Goal: Book appointment/travel/reservation

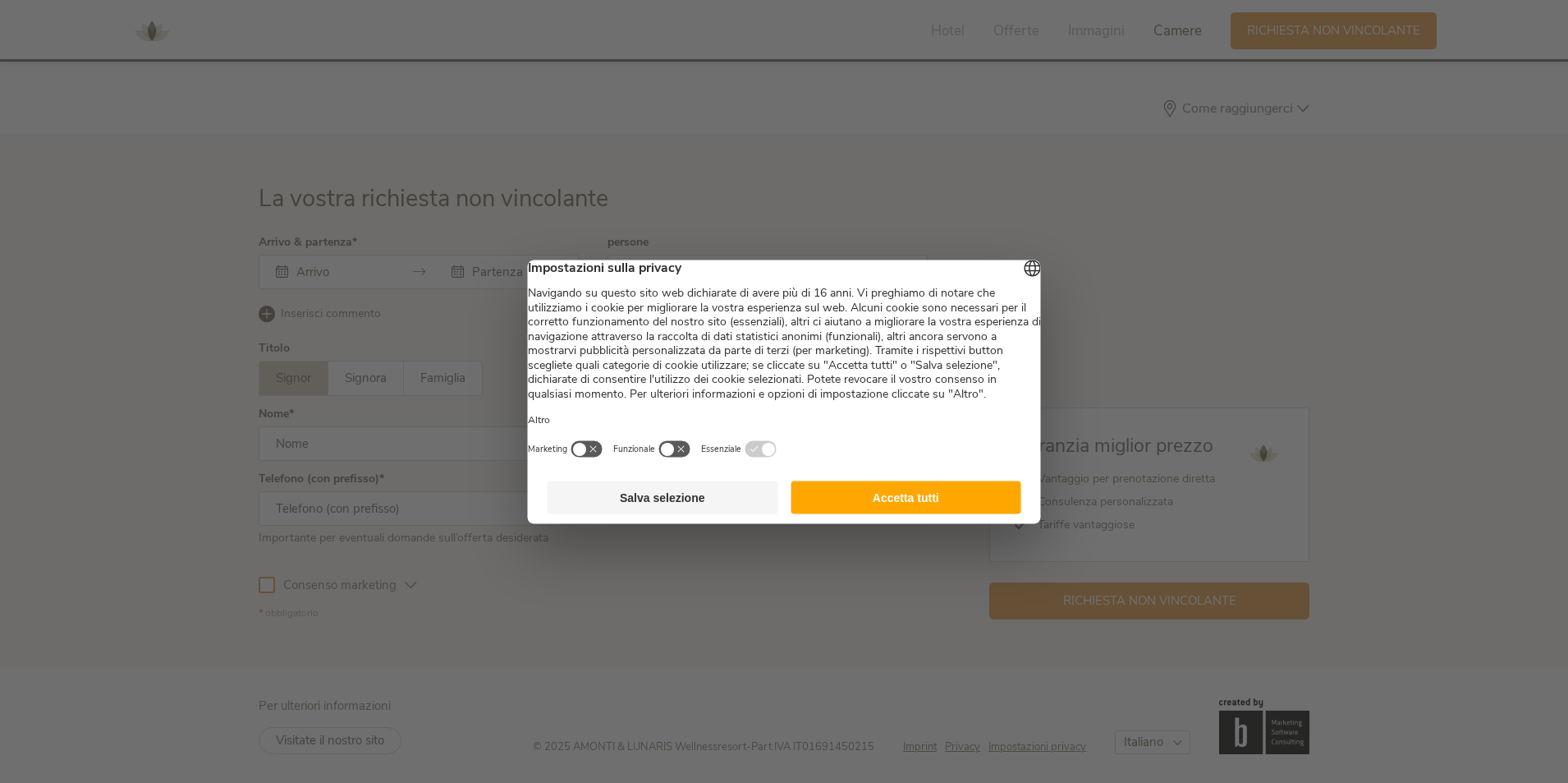
click at [927, 513] on button "Accetta tutti" at bounding box center [906, 496] width 231 height 33
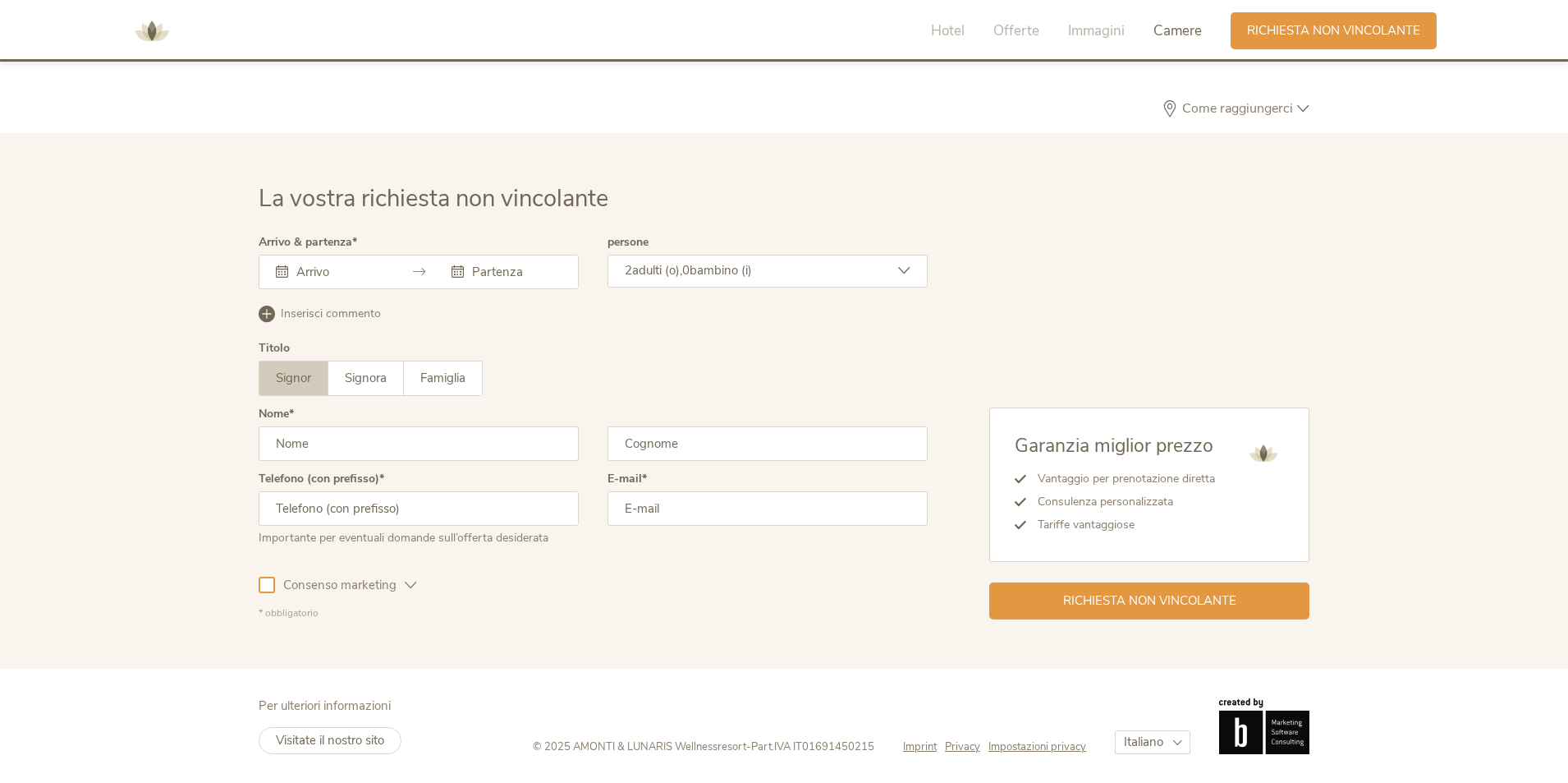
click at [334, 272] on div "[DATE] Lun Mar Mer Gio Ven Sab Dom 28 29 30 31 1 2 3 4 5 6 7 8 9 10 11 12 13 14…" at bounding box center [419, 272] width 321 height 35
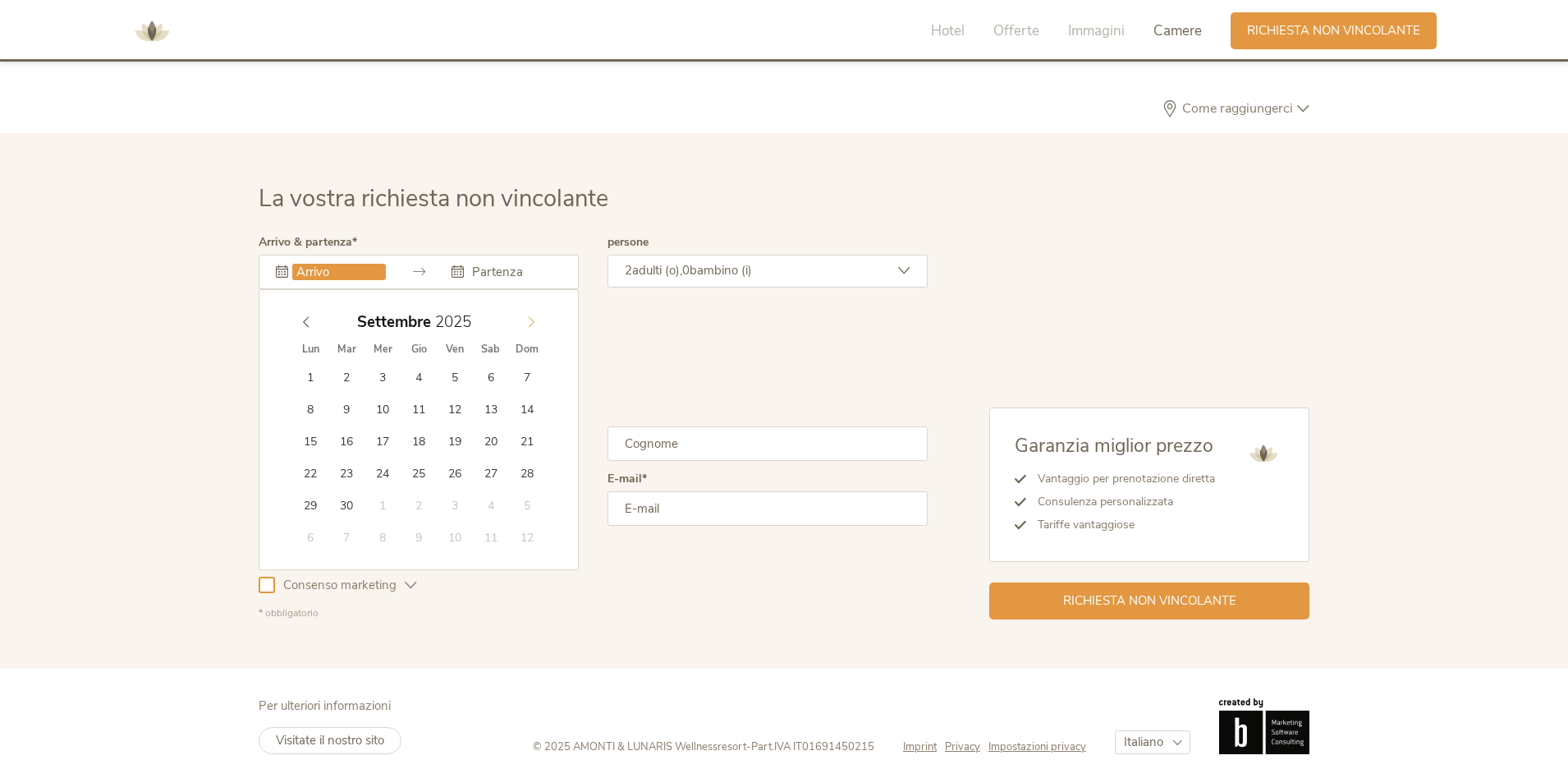
click at [529, 317] on icon at bounding box center [531, 321] width 6 height 11
type input "[DATE]"
click at [532, 314] on span at bounding box center [531, 318] width 28 height 23
click at [307, 321] on div "[DATE]" at bounding box center [419, 322] width 253 height 31
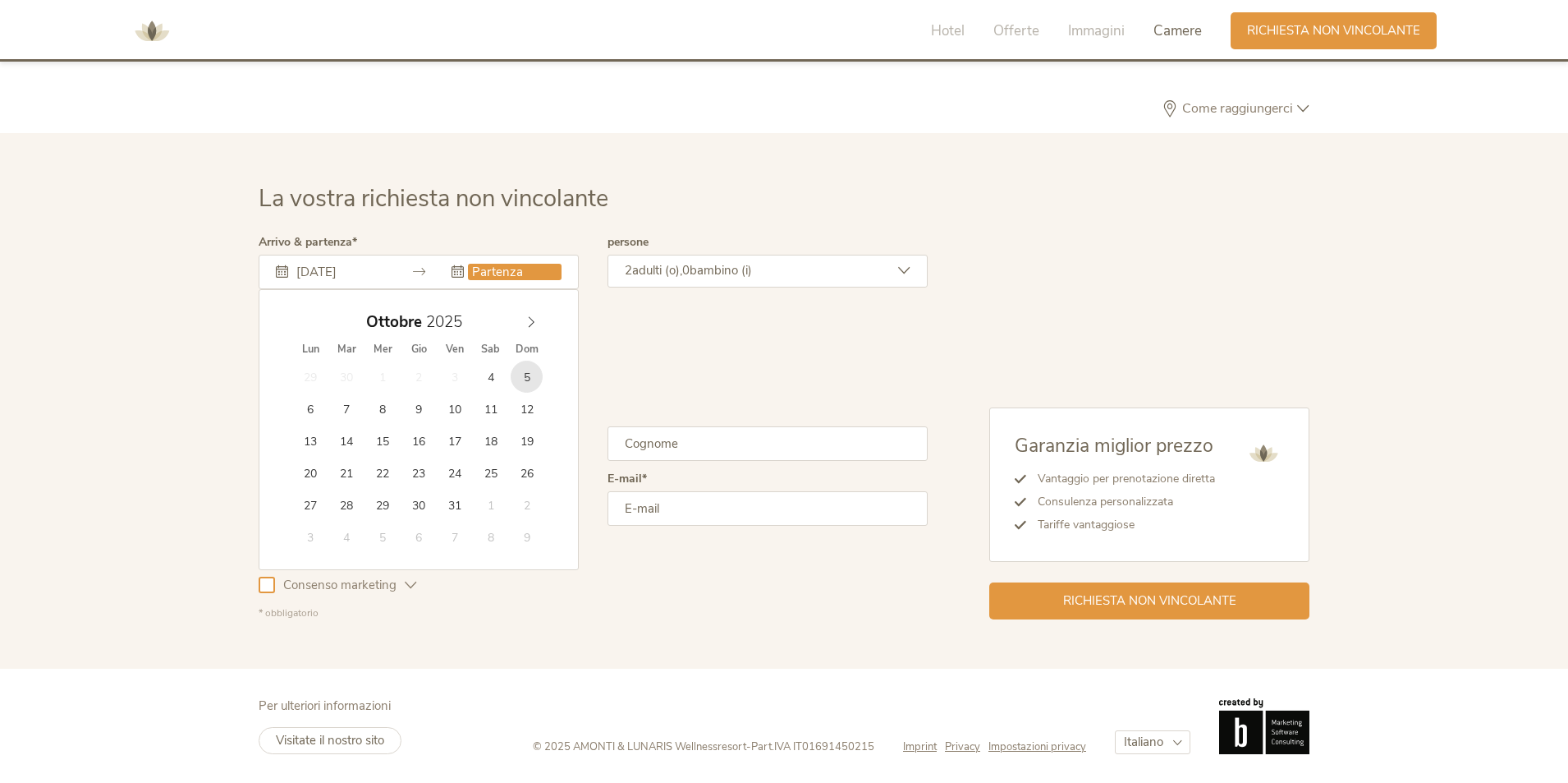
type input "[DATE]"
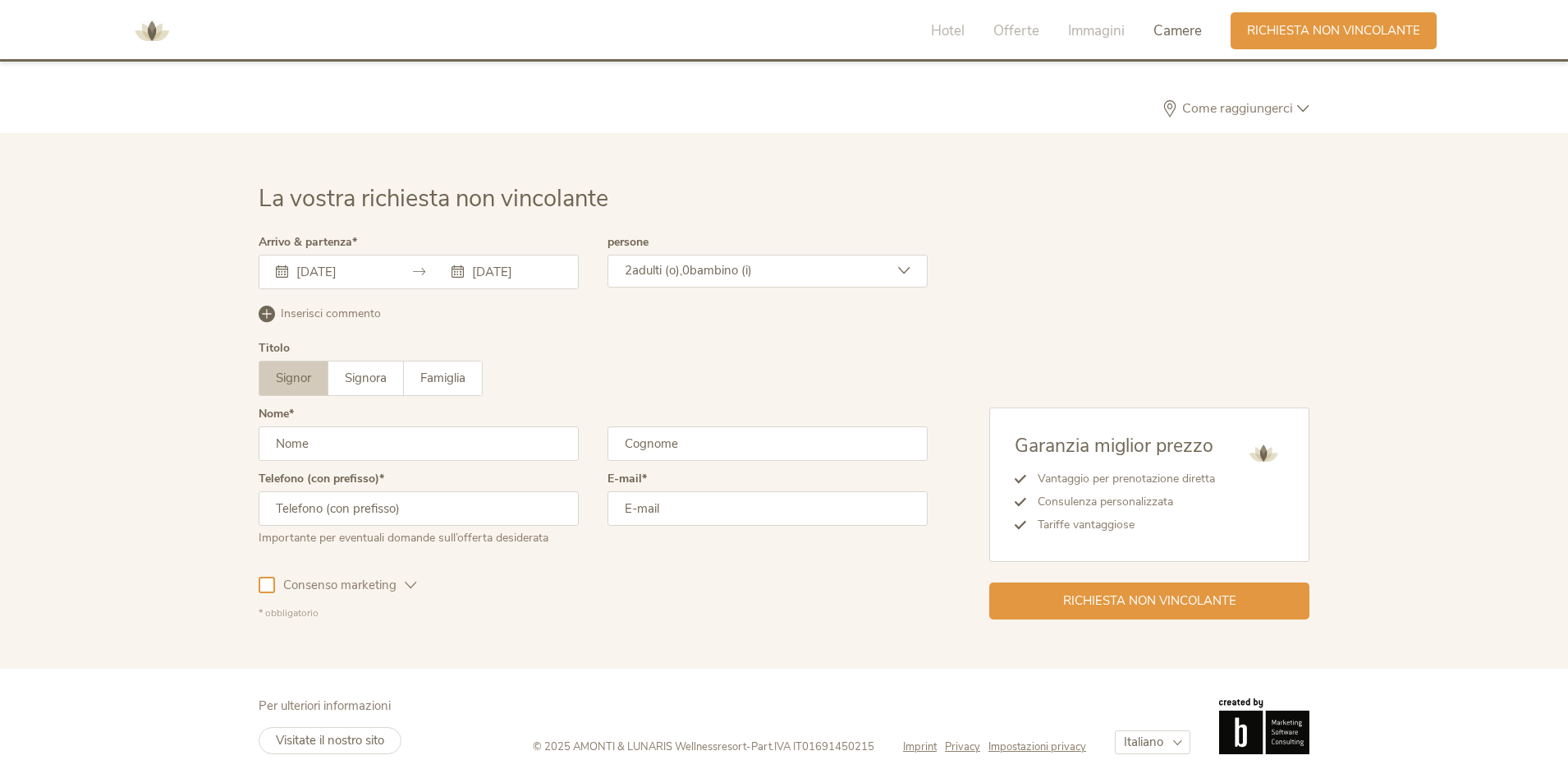
click at [667, 279] on div "2 adulti (o), 0 bambino (i)" at bounding box center [767, 271] width 321 height 33
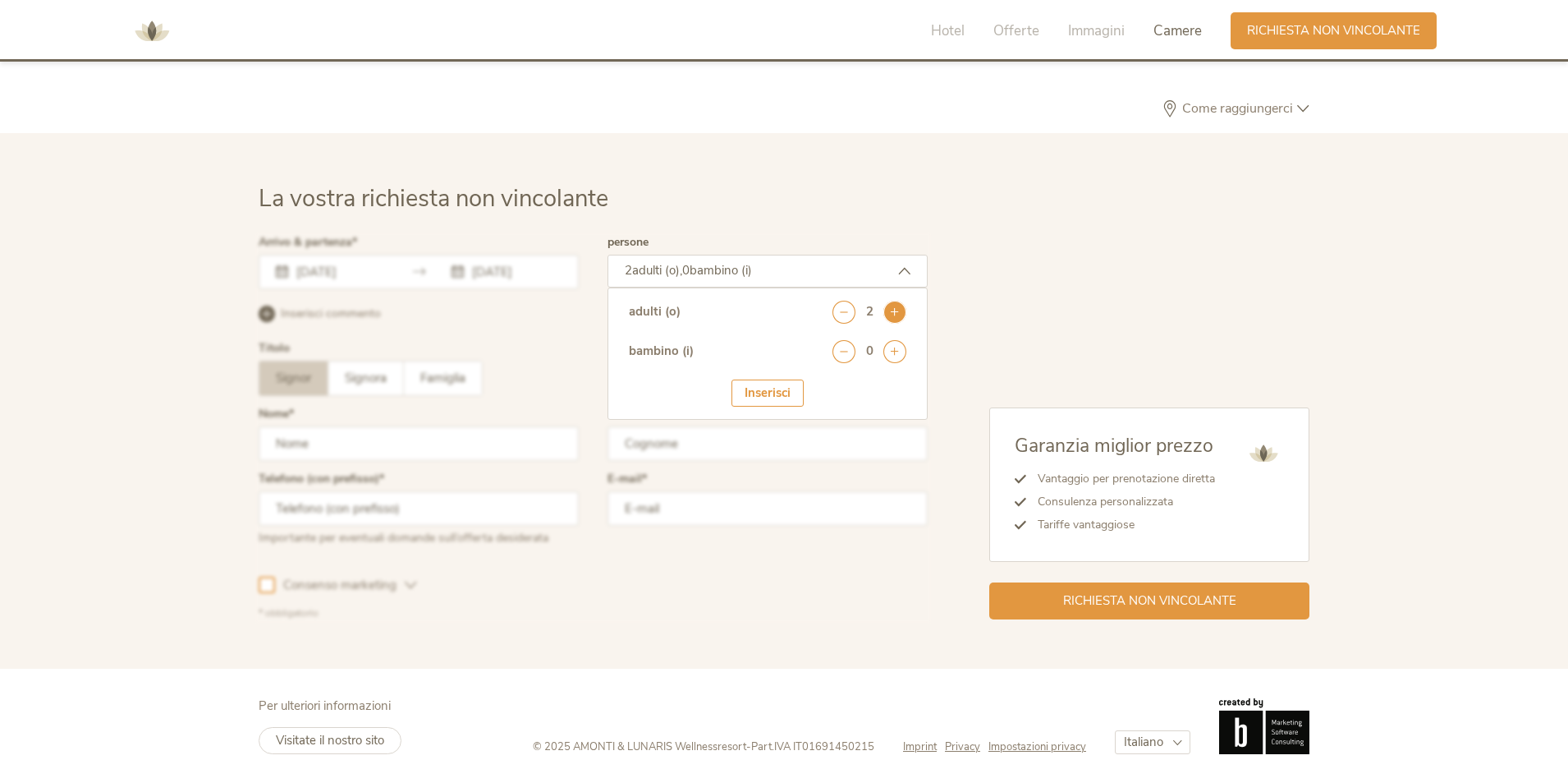
click at [902, 312] on icon at bounding box center [896, 312] width 23 height 23
click at [901, 312] on icon at bounding box center [896, 312] width 23 height 23
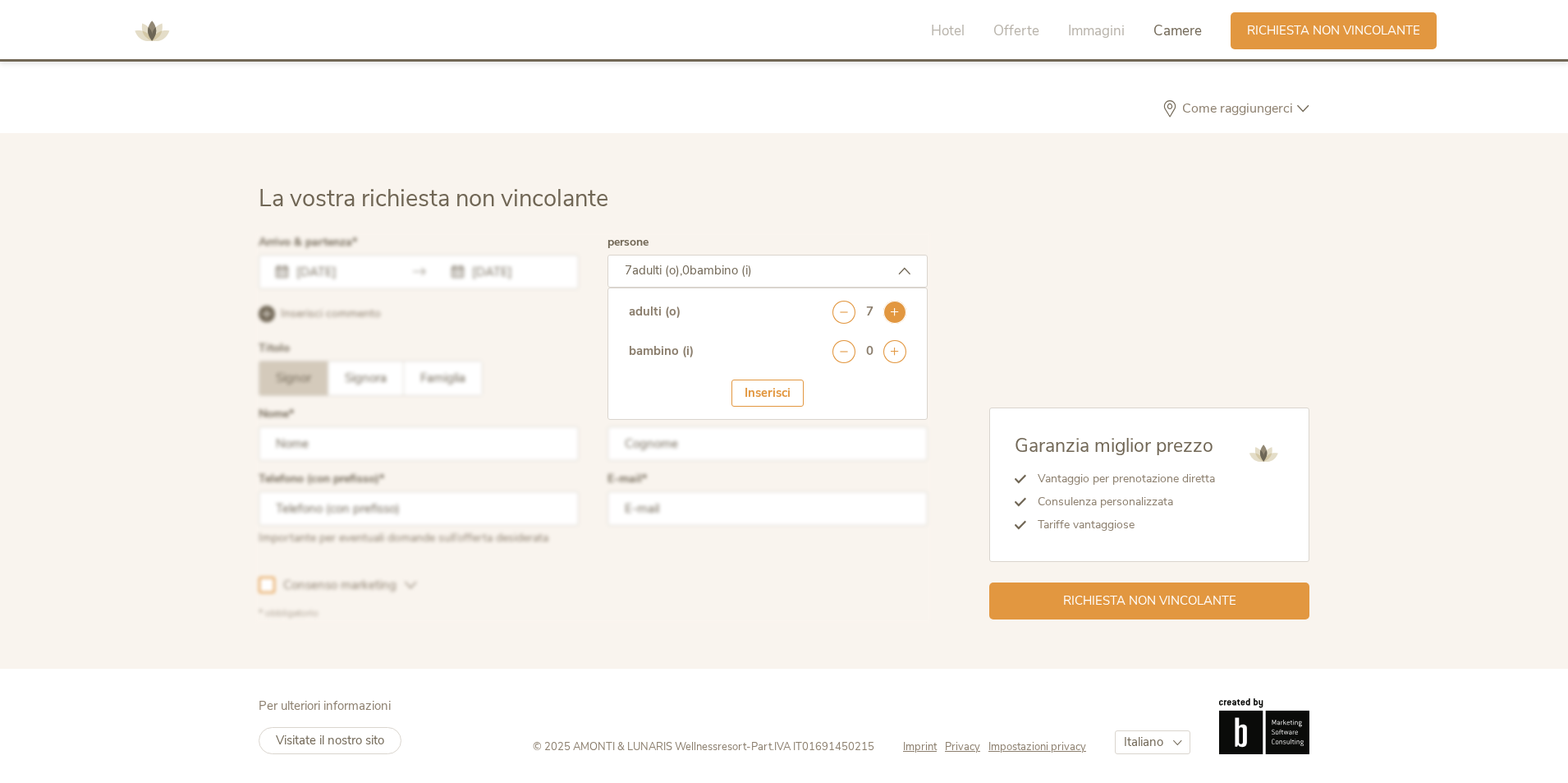
click at [901, 312] on icon at bounding box center [896, 312] width 23 height 23
click at [791, 391] on div "Inserisci" at bounding box center [767, 393] width 72 height 27
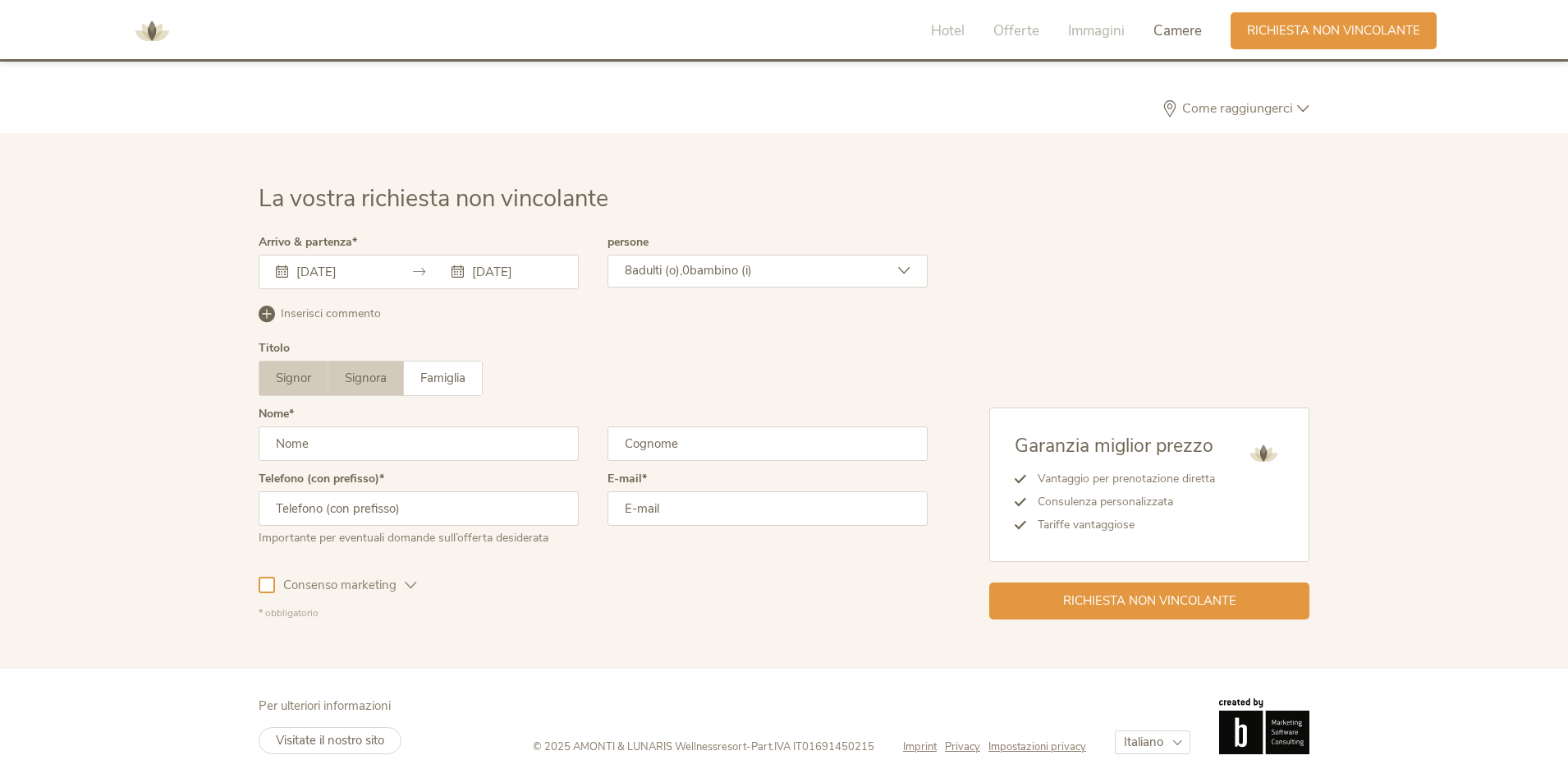
click at [363, 369] on span "Signora" at bounding box center [365, 377] width 42 height 17
click at [375, 442] on input "text" at bounding box center [419, 444] width 321 height 35
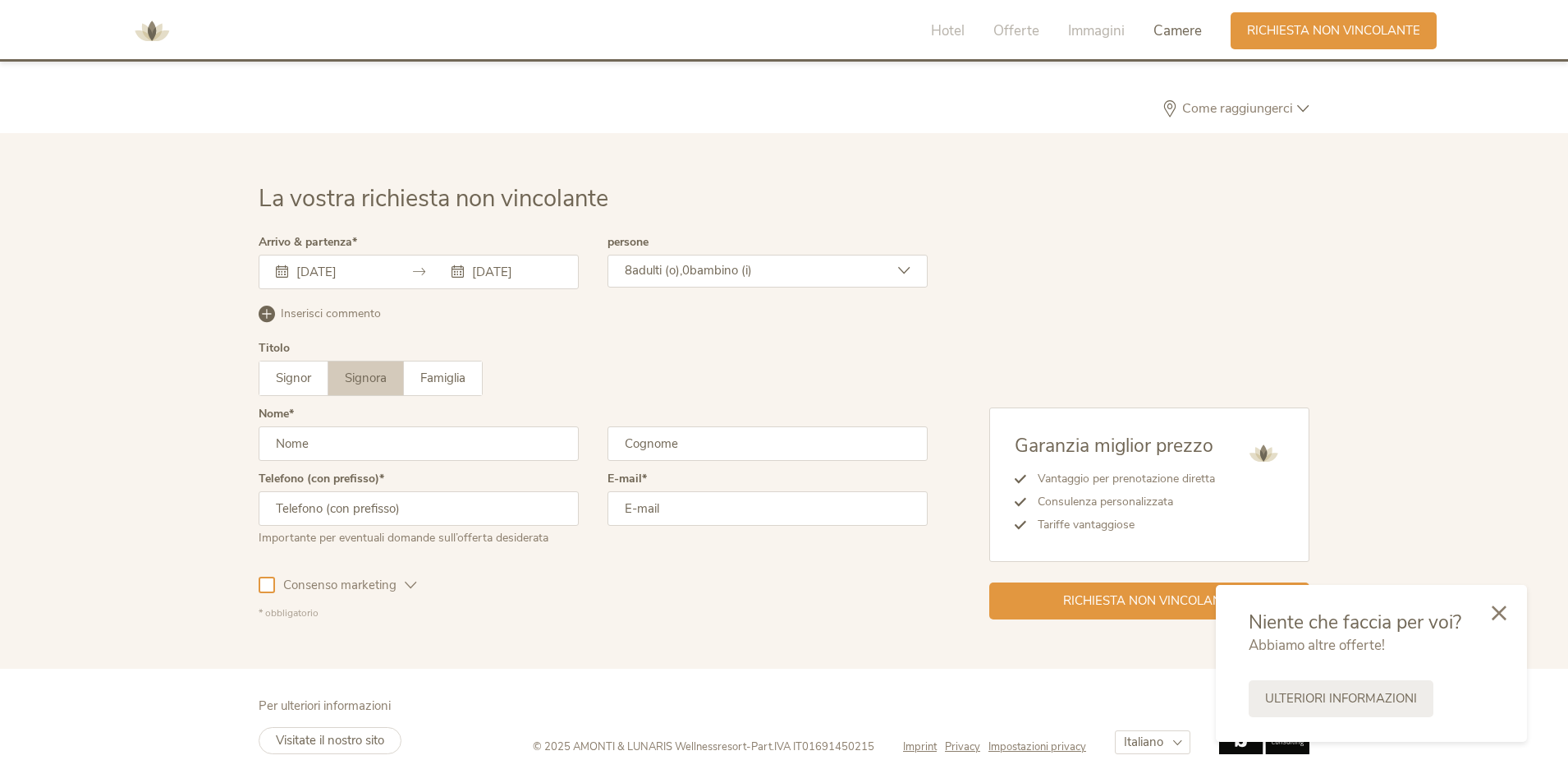
type input "MICHELA"
click at [690, 449] on input "text" at bounding box center [767, 444] width 321 height 35
type input "CAVALLINI"
click at [481, 526] on div "Importante per eventuali domande sull’offerta desiderata" at bounding box center [419, 535] width 321 height 20
click at [483, 518] on input "text" at bounding box center [419, 508] width 321 height 35
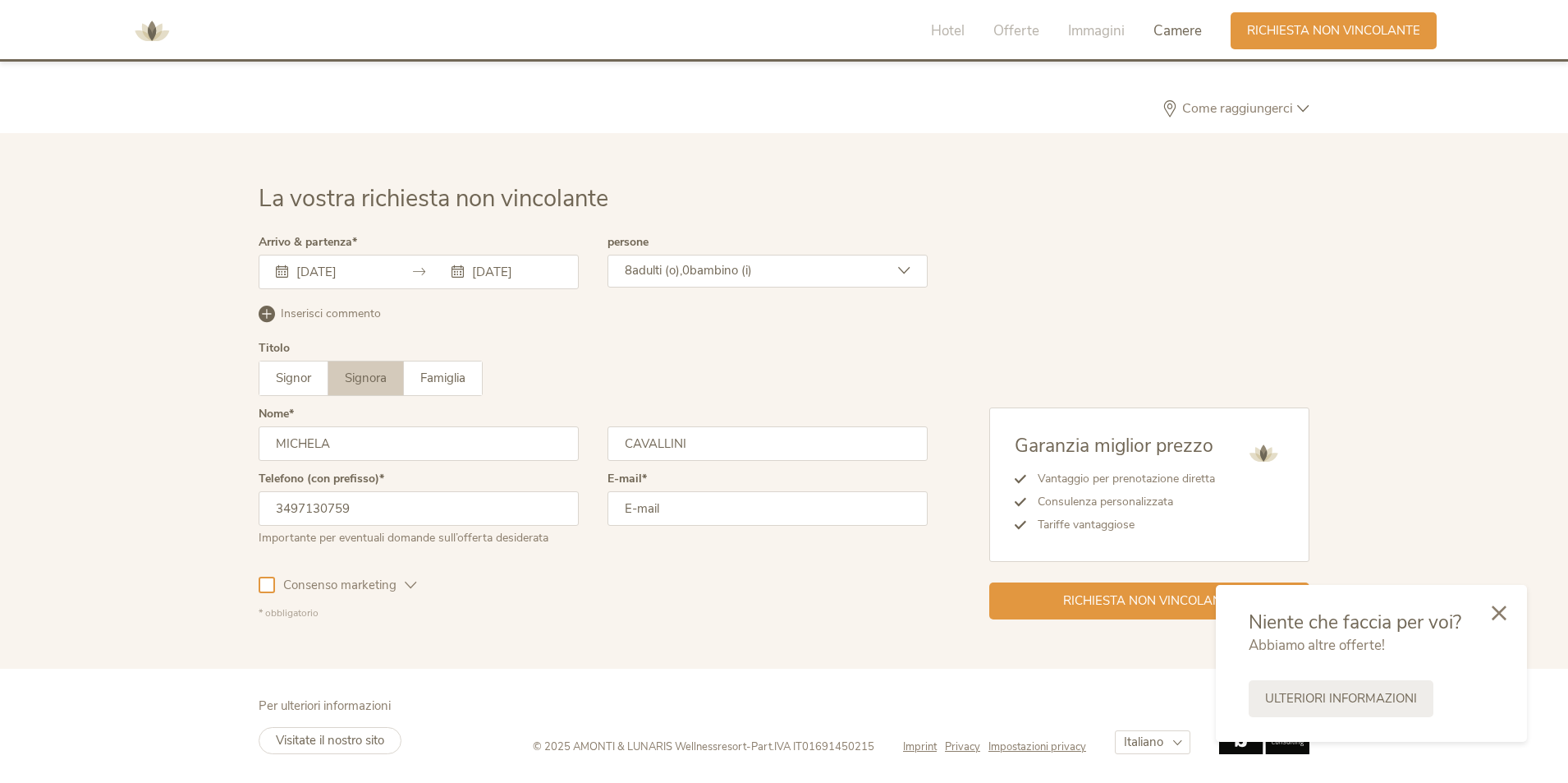
type input "3497130759"
click at [688, 512] on input "email" at bounding box center [767, 508] width 321 height 35
type input "[EMAIL_ADDRESS][DOMAIN_NAME]"
click at [272, 585] on div at bounding box center [266, 584] width 17 height 17
click at [268, 312] on icon at bounding box center [266, 313] width 17 height 17
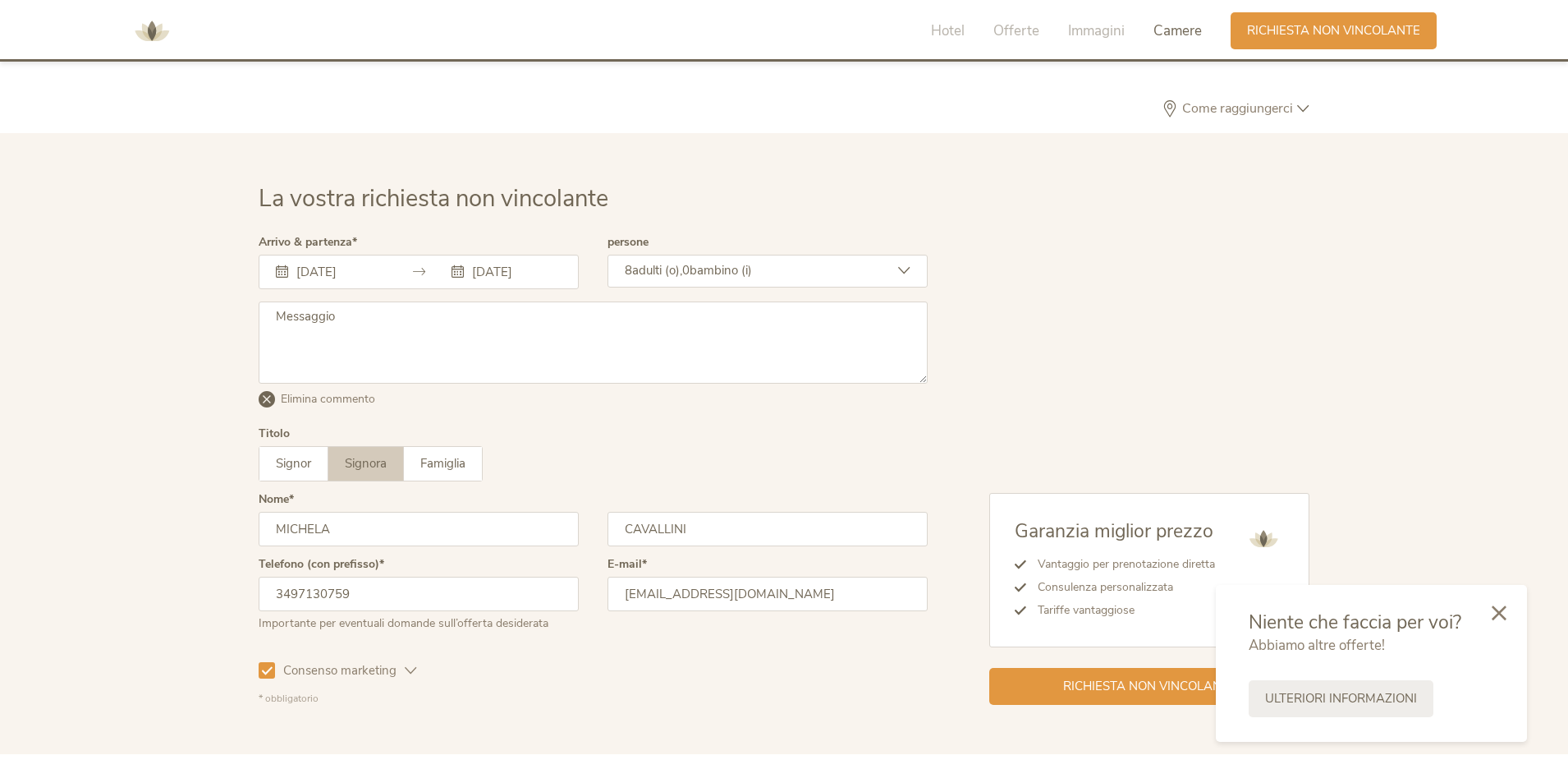
click at [338, 331] on textarea at bounding box center [593, 342] width 669 height 83
type textarea "buongiorno se non dovesse esserci la disponibilità di 4 camere doppie possiamo …"
click at [1505, 611] on icon at bounding box center [1499, 610] width 15 height 15
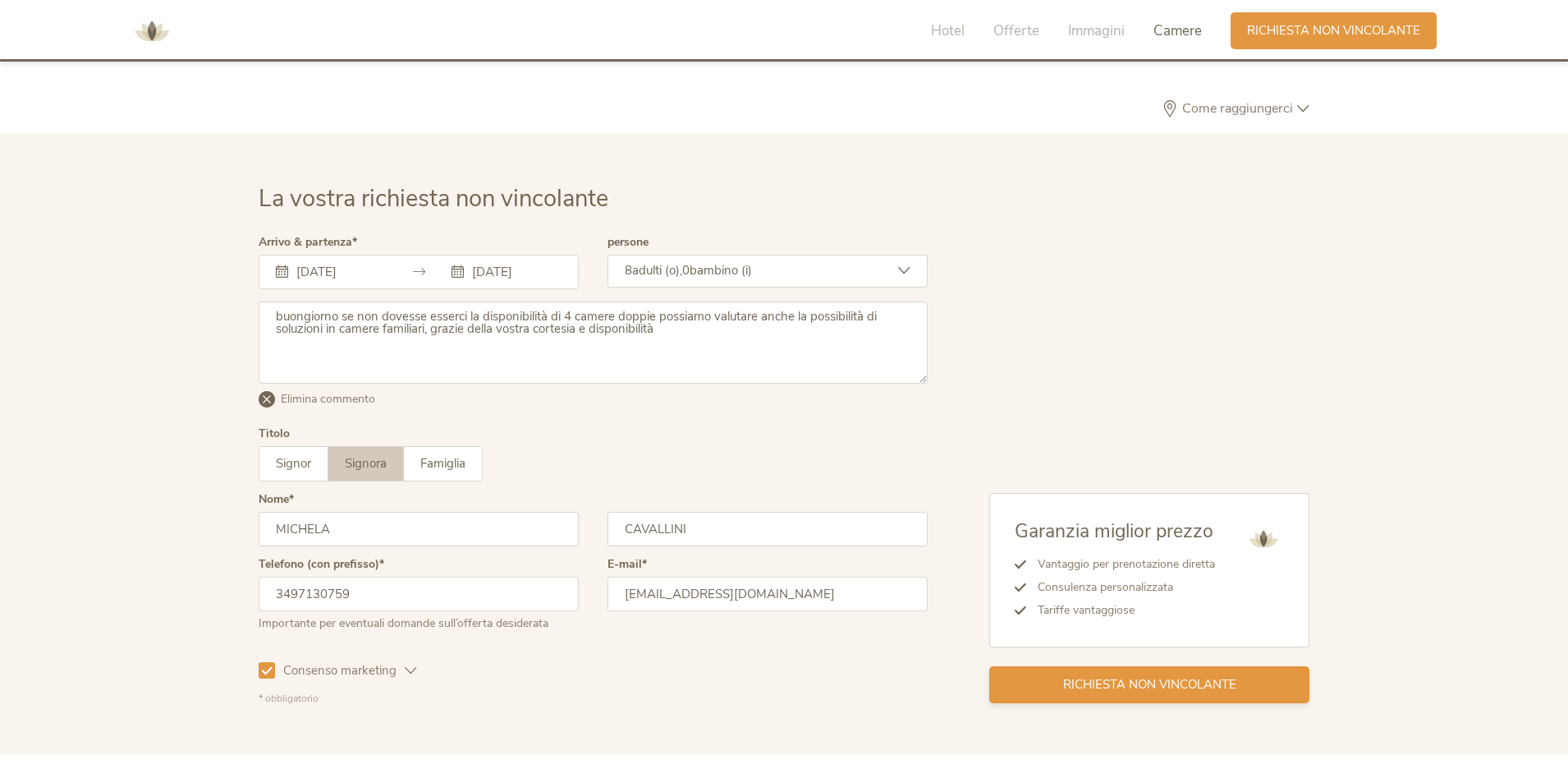
click at [1188, 678] on span "Richiesta non vincolante" at bounding box center [1150, 685] width 173 height 17
